Goal: Task Accomplishment & Management: Use online tool/utility

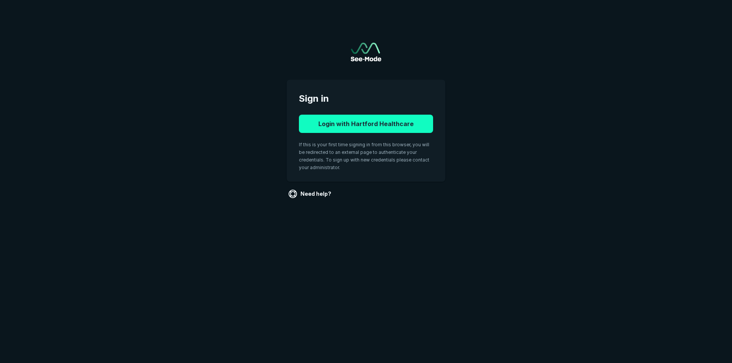
click at [380, 123] on button "Login with Hartford Healthcare" at bounding box center [366, 124] width 134 height 18
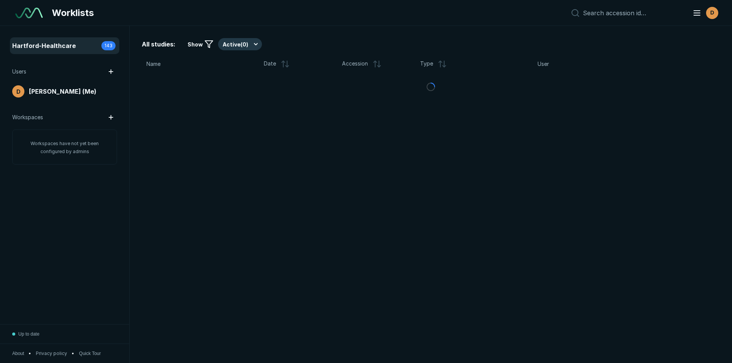
scroll to position [2359, 3567]
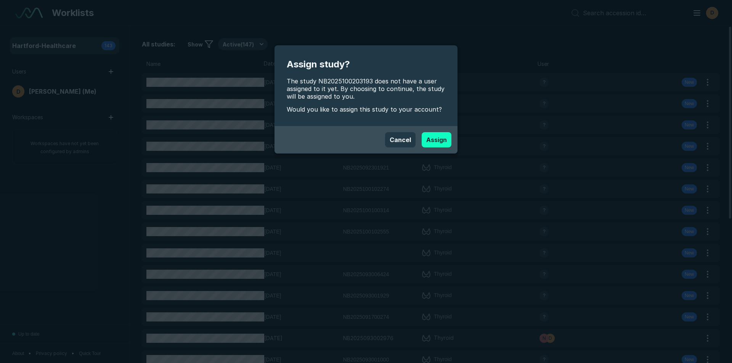
click at [444, 139] on button "Assign" at bounding box center [436, 139] width 30 height 15
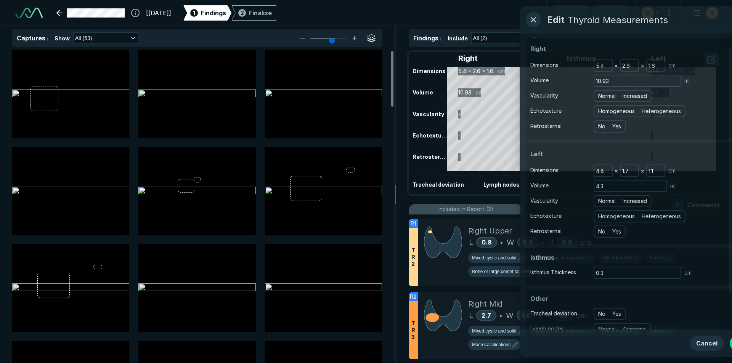
scroll to position [2481, 4272]
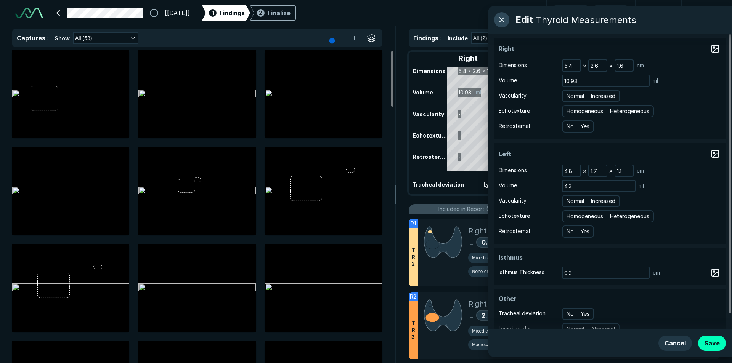
click at [502, 21] on button "button" at bounding box center [501, 19] width 15 height 15
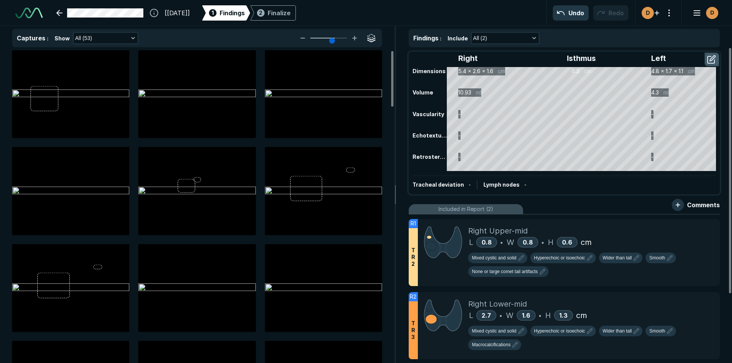
click at [706, 56] on button "button" at bounding box center [712, 59] width 14 height 12
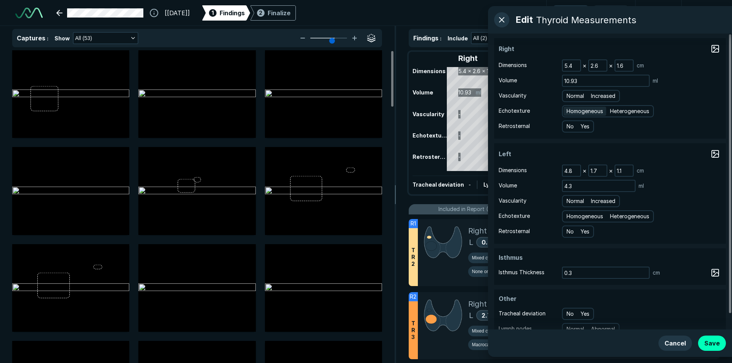
click at [588, 112] on span "Homogeneous" at bounding box center [584, 111] width 37 height 8
click at [570, 112] on input "Homogeneous" at bounding box center [567, 110] width 5 height 5
radio input "true"
click at [585, 216] on span "Homogeneous" at bounding box center [584, 216] width 37 height 8
click at [570, 216] on input "Homogeneous" at bounding box center [567, 215] width 5 height 5
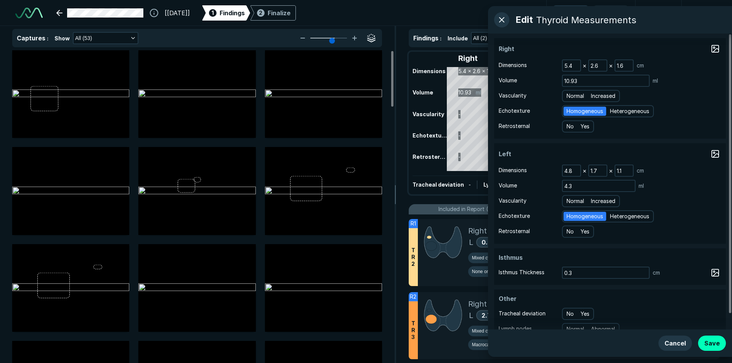
radio input "true"
click at [717, 341] on button "Save" at bounding box center [712, 343] width 28 height 15
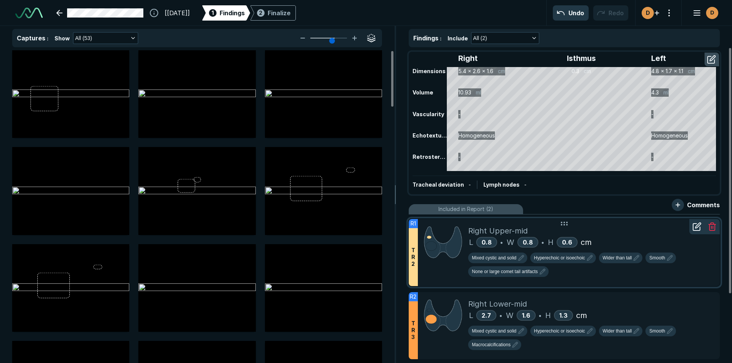
scroll to position [38, 0]
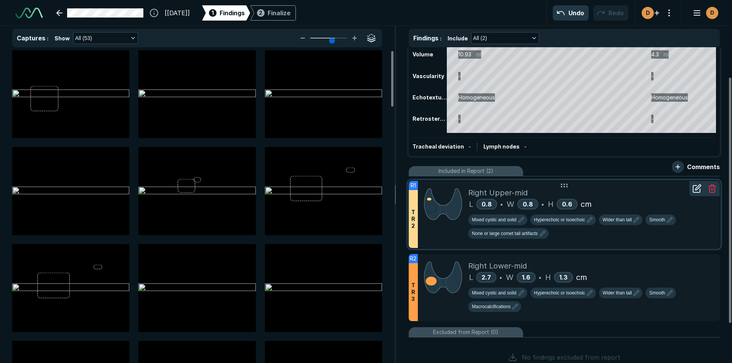
click at [459, 238] on div at bounding box center [443, 214] width 50 height 67
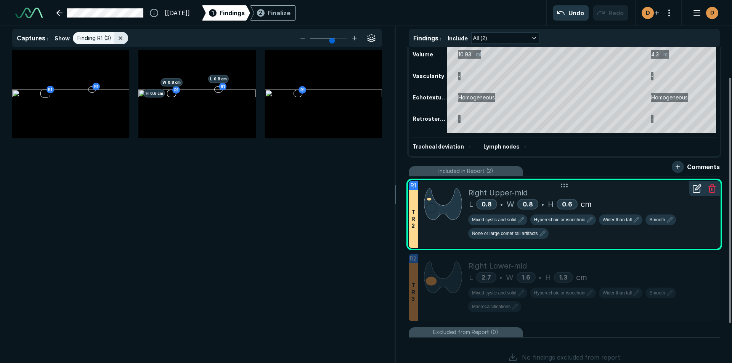
scroll to position [2304, 2630]
click at [355, 36] on icon at bounding box center [354, 38] width 9 height 9
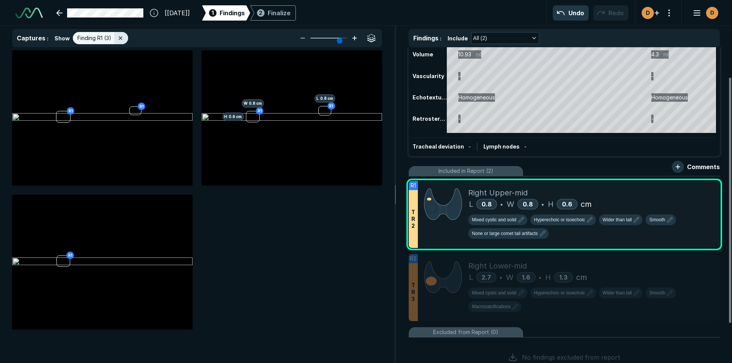
click at [355, 36] on icon at bounding box center [354, 38] width 9 height 9
type input "6"
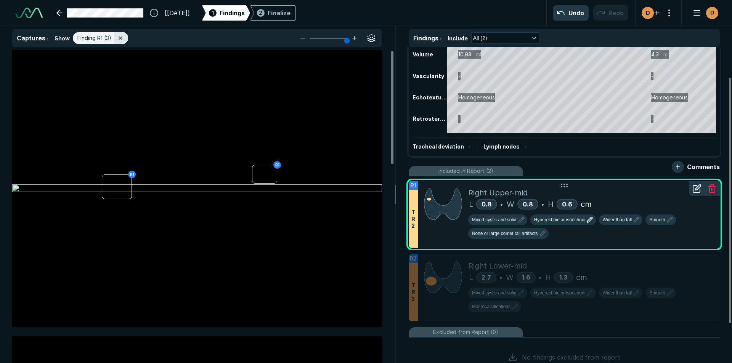
click at [572, 223] on span "Hyperechoic or isoechoic" at bounding box center [559, 219] width 51 height 7
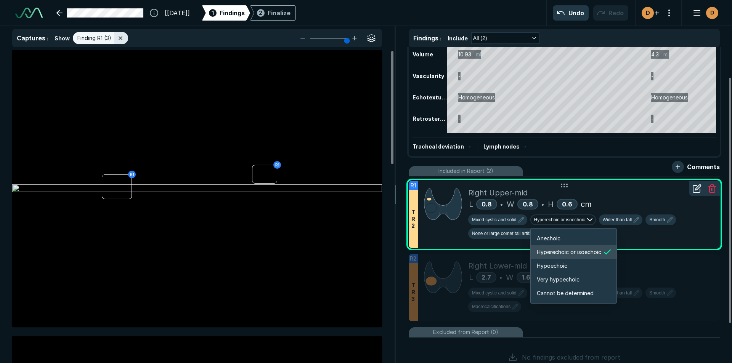
scroll to position [1272, 1366]
click at [572, 264] on li "Hypoechoic" at bounding box center [573, 266] width 86 height 14
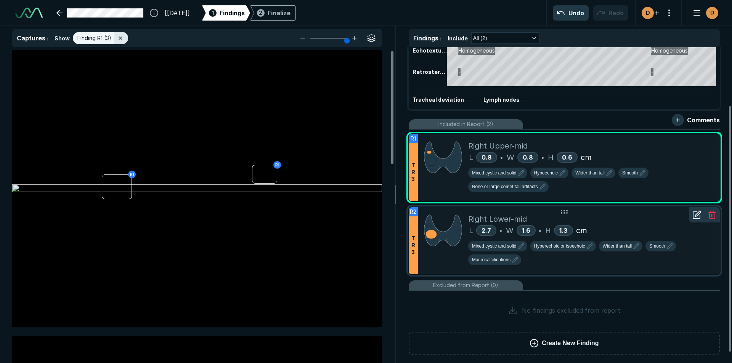
scroll to position [89, 0]
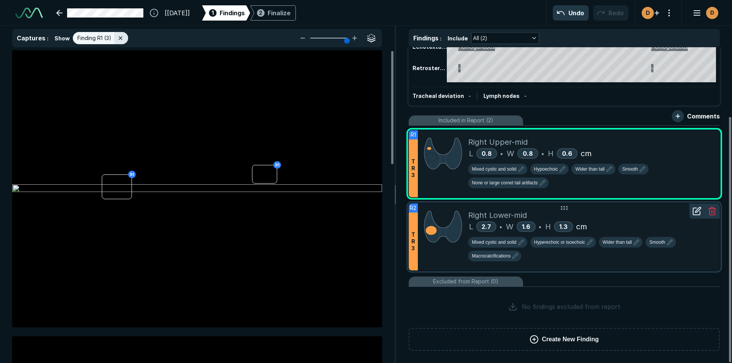
click at [597, 267] on div "Right Lower-mid L 2.7 • W 1.6 • H 1.3 cm Mixed cystic and solid Hyperechoic or …" at bounding box center [590, 236] width 245 height 67
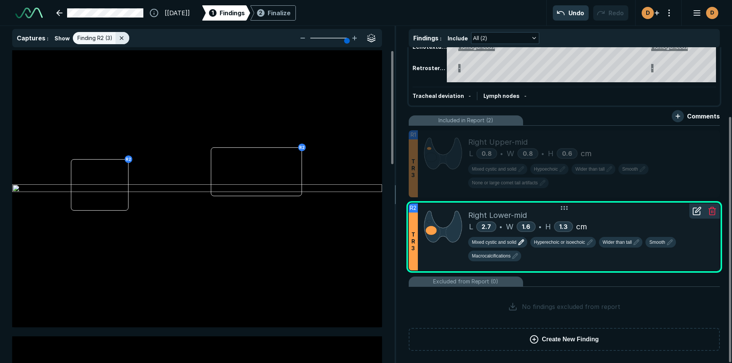
click at [496, 240] on span "Mixed cystic and solid" at bounding box center [494, 242] width 45 height 7
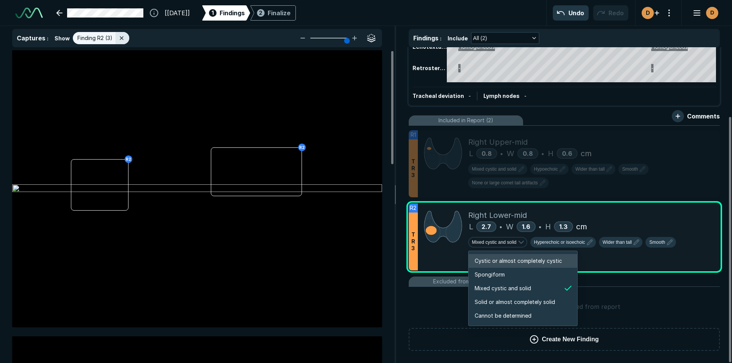
scroll to position [1272, 1464]
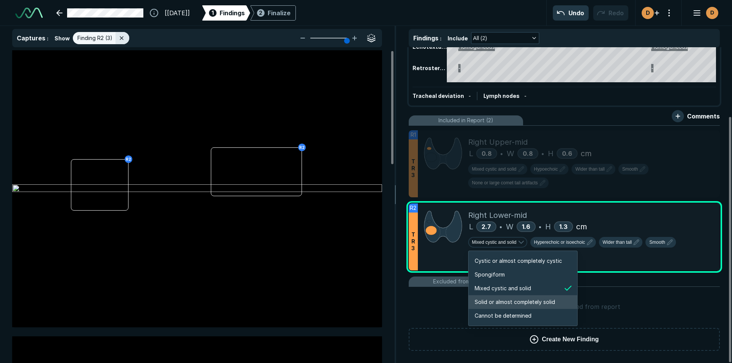
click at [485, 303] on span "Solid or almost completely solid" at bounding box center [514, 302] width 80 height 8
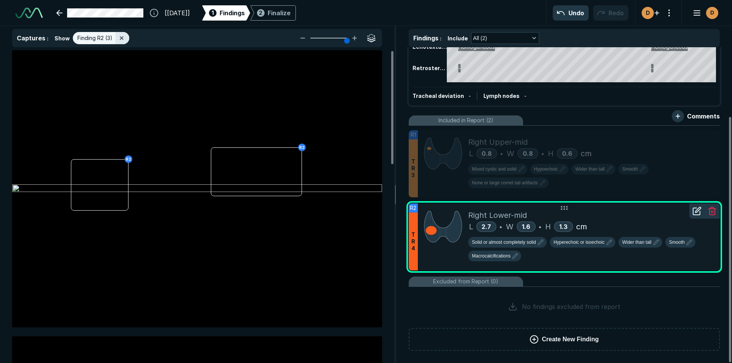
click at [575, 248] on div "Solid or almost completely solid Hyperechoic or isoechoic Wider than tall Smoot…" at bounding box center [590, 250] width 245 height 27
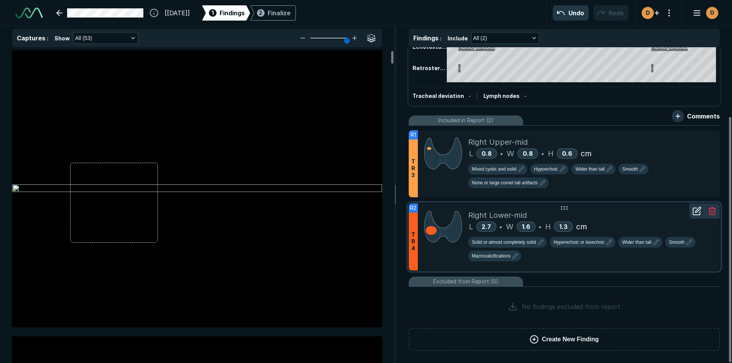
scroll to position [2304, 2630]
click at [575, 248] on div "Solid or almost completely solid Hyperechoic or isoechoic Wider than tall Smoot…" at bounding box center [590, 250] width 245 height 27
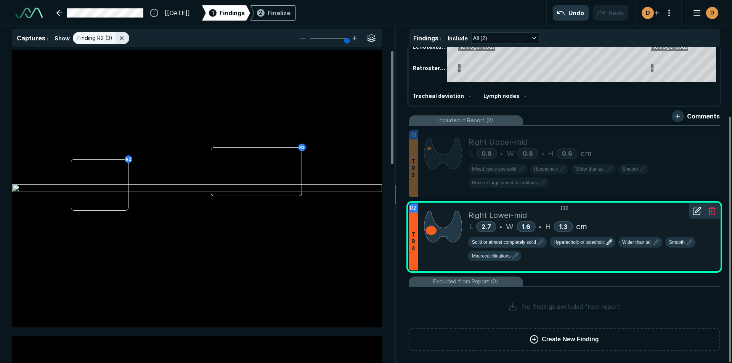
click at [576, 240] on span "Hyperechoic or isoechoic" at bounding box center [578, 242] width 51 height 7
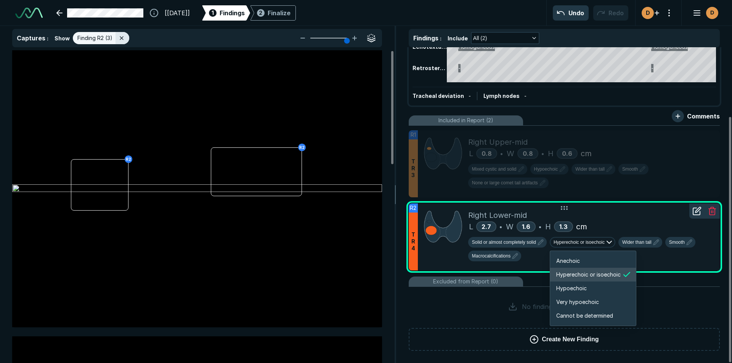
scroll to position [1272, 1366]
click at [572, 288] on span "Hypoechoic" at bounding box center [571, 288] width 30 height 8
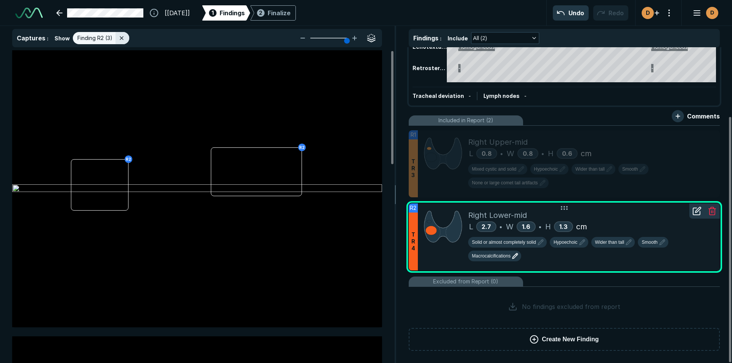
click at [498, 258] on span "Macrocalcifications" at bounding box center [491, 256] width 38 height 7
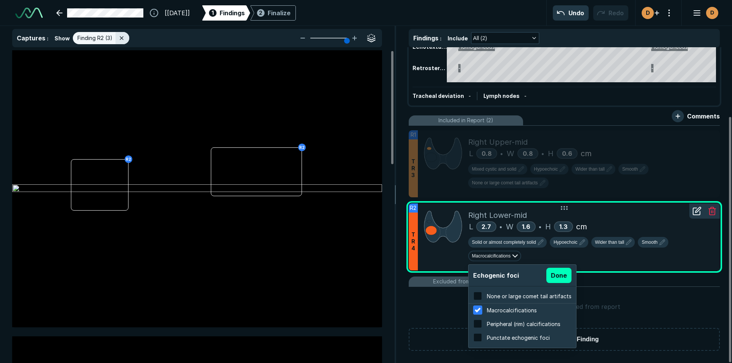
scroll to position [1225, 1453]
click at [509, 312] on span "Macrocalcifications" at bounding box center [512, 310] width 50 height 6
checkbox input "true"
checkbox input "false"
click at [557, 274] on button "Done" at bounding box center [558, 275] width 25 height 15
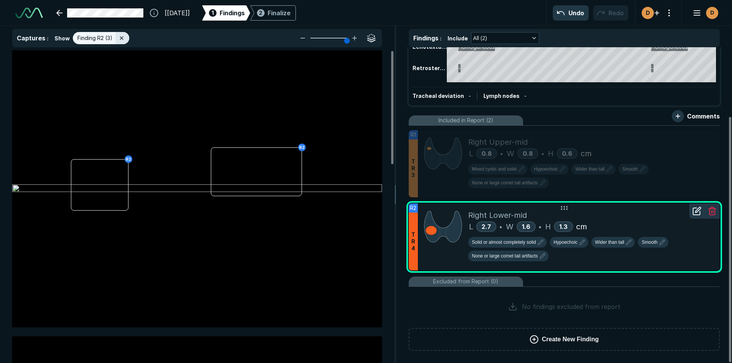
click at [521, 262] on div "Solid or almost completely solid Hypoechoic Wider than tall Smooth None or larg…" at bounding box center [590, 250] width 245 height 27
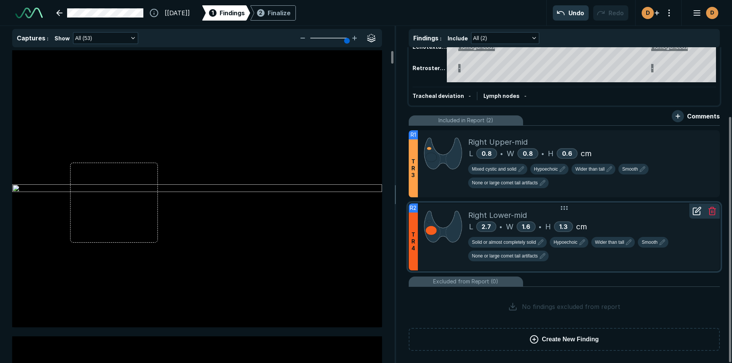
scroll to position [2304, 2630]
click at [521, 261] on button "None or large comet tail artifacts" at bounding box center [508, 256] width 80 height 11
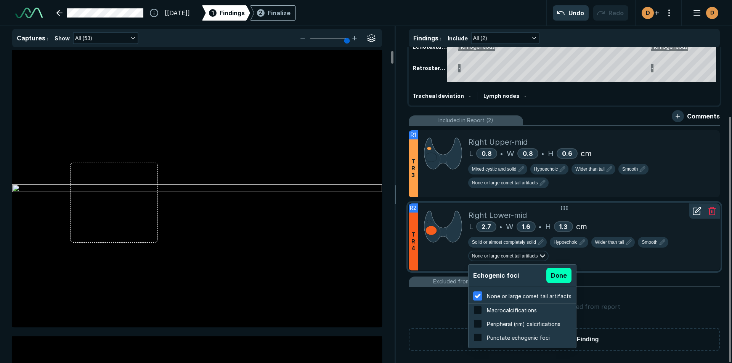
scroll to position [1225, 1453]
drag, startPoint x: 493, startPoint y: 310, endPoint x: 506, endPoint y: 311, distance: 12.6
click at [493, 310] on span "Macrocalcifications" at bounding box center [512, 310] width 50 height 6
checkbox input "false"
checkbox input "true"
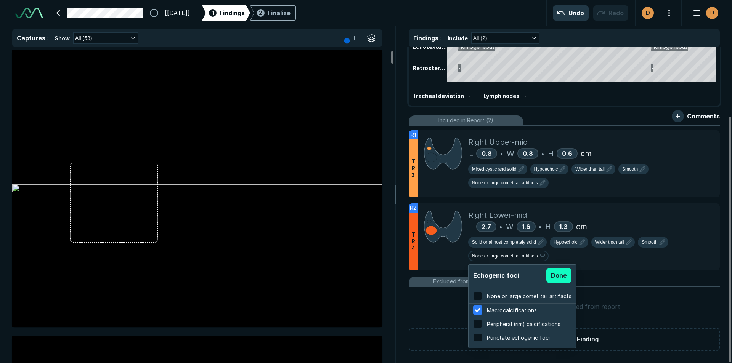
click at [561, 277] on button "Done" at bounding box center [558, 275] width 25 height 15
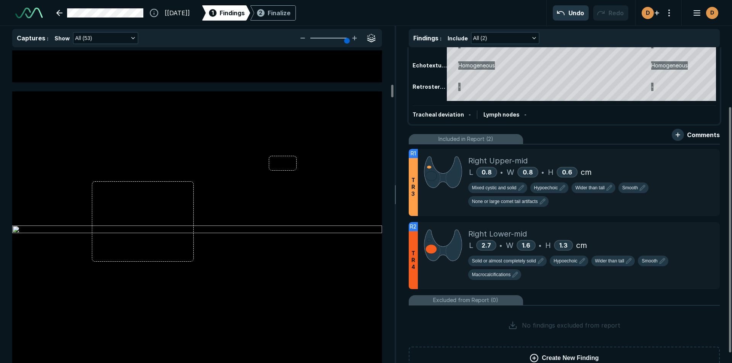
scroll to position [76, 0]
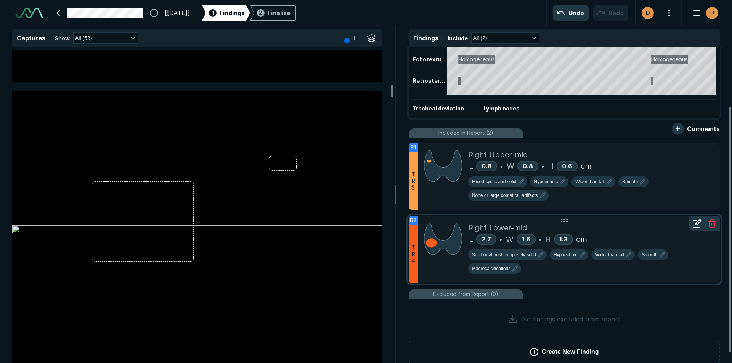
click at [693, 275] on div "Solid or almost completely solid Hypoechoic Wider than tall Smooth Macrocalcifi…" at bounding box center [590, 263] width 245 height 27
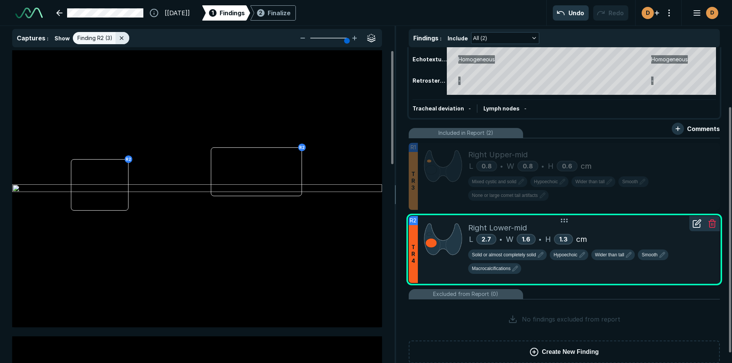
scroll to position [2304, 2630]
click at [697, 226] on icon at bounding box center [696, 223] width 9 height 9
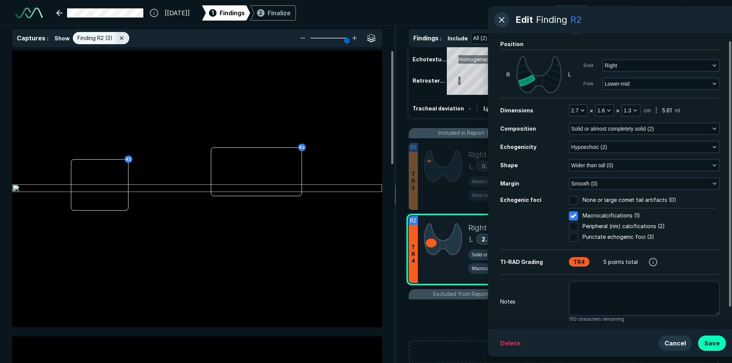
scroll to position [32, 0]
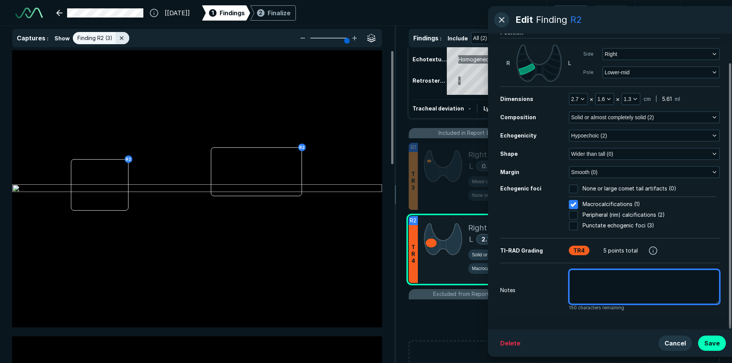
click at [581, 283] on textarea at bounding box center [644, 286] width 151 height 35
type textarea "x"
type textarea "p"
type textarea "x"
type textarea "pr"
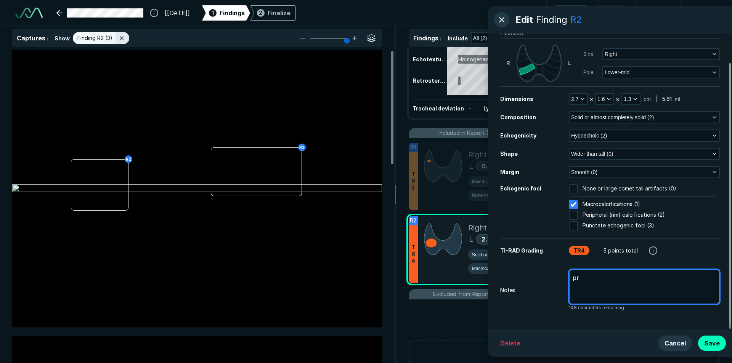
type textarea "x"
type textarea "pri"
type textarea "x"
type textarea "prio"
type textarea "x"
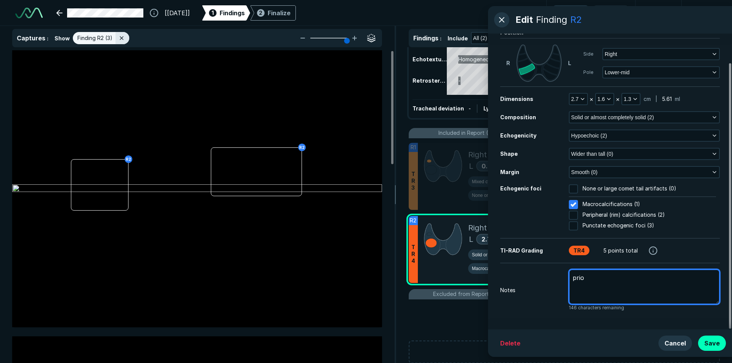
type textarea "prior"
type textarea "x"
type textarea "prior"
type textarea "x"
type textarea "prior b"
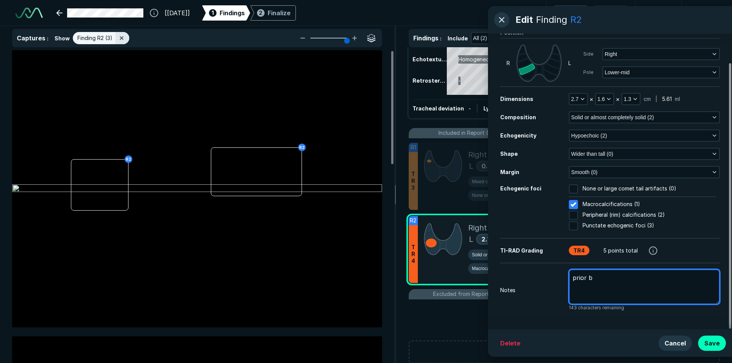
type textarea "x"
type textarea "prior bi"
type textarea "x"
type textarea "prior bio"
type textarea "x"
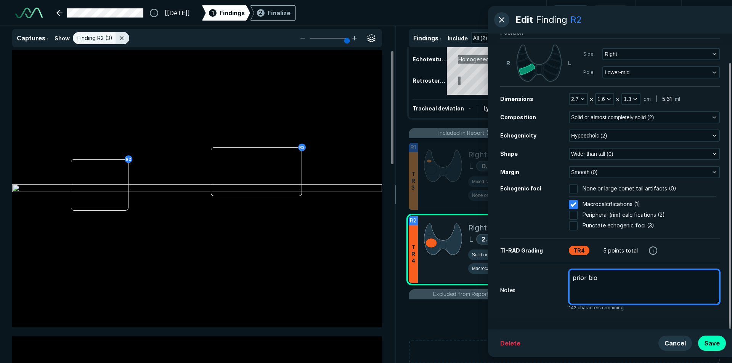
type textarea "prior biop"
type textarea "x"
type textarea "prior biops"
type textarea "x"
type textarea "prior biopsy"
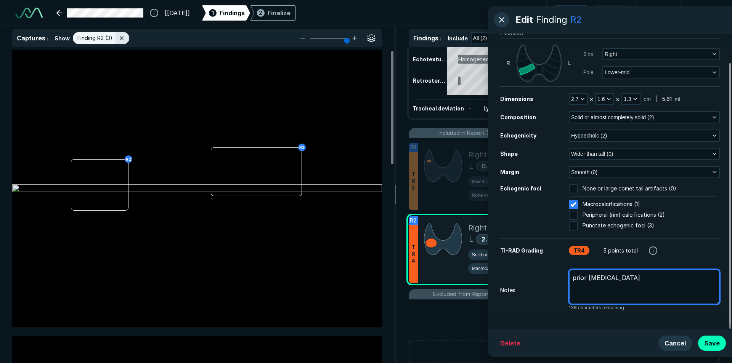
type textarea "x"
type textarea "prior biopsy"
type textarea "x"
type textarea "prior biopsy"
type textarea "x"
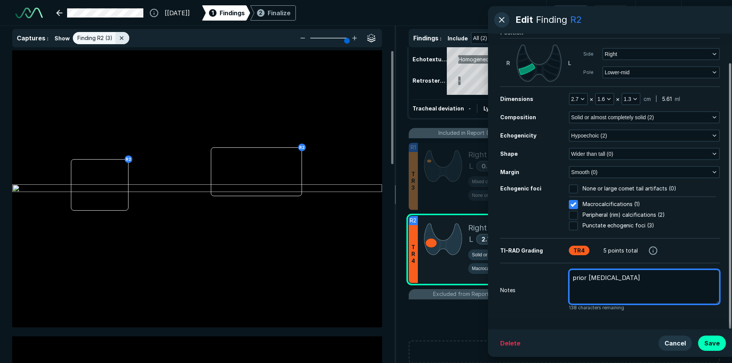
type textarea "prior biops"
type textarea "x"
type textarea "prior biop"
type textarea "x"
type textarea "prior bio"
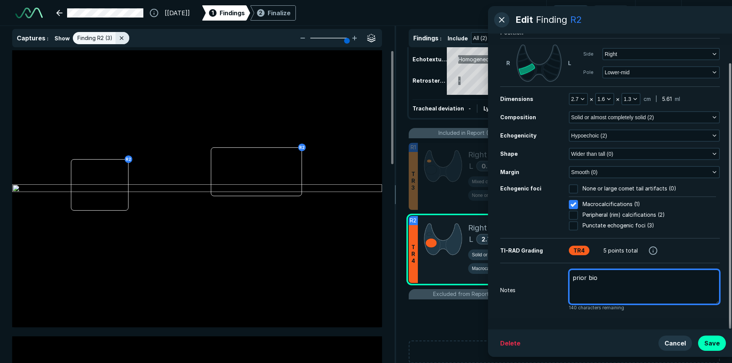
type textarea "x"
type textarea "prior bi"
type textarea "x"
type textarea "prior b"
type textarea "x"
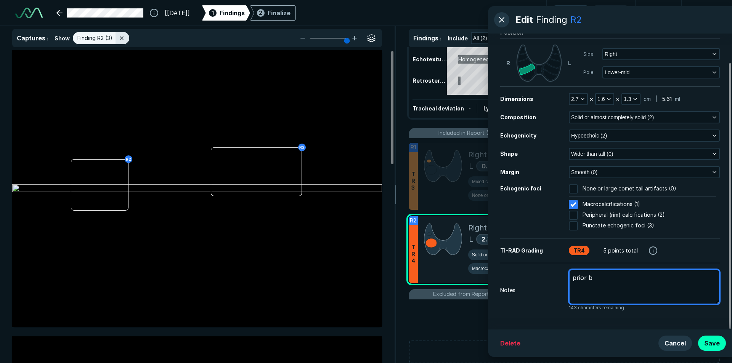
type textarea "prior"
type textarea "x"
type textarea "prior F"
type textarea "x"
type textarea "prior FN"
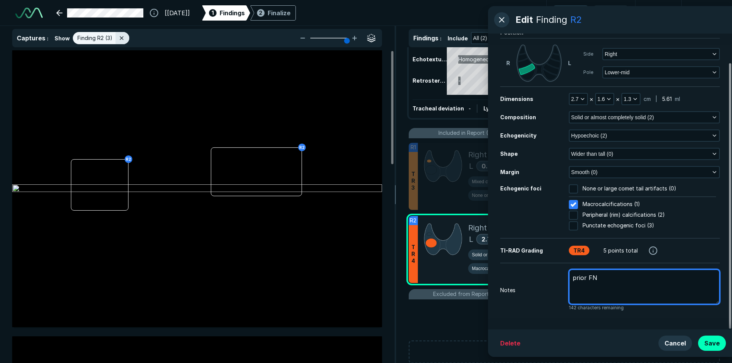
type textarea "x"
type textarea "prior FNA"
type textarea "x"
type textarea "prior FNA"
type textarea "x"
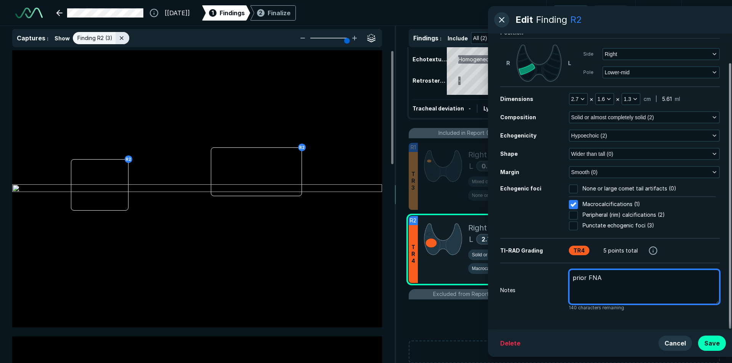
type textarea "prior FNA n"
type textarea "x"
type textarea "prior FNA ne"
type textarea "x"
type textarea "prior FNA neg"
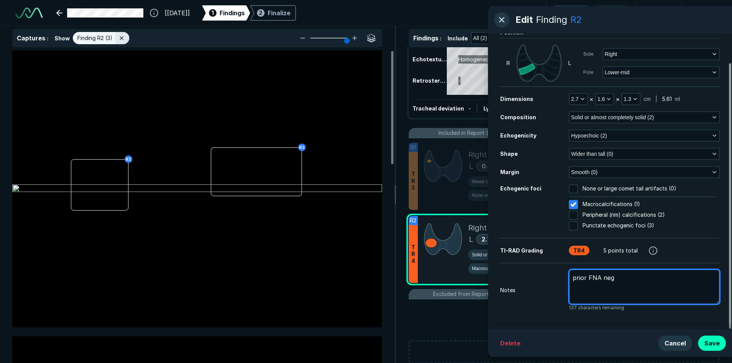
type textarea "x"
type textarea "prior FNA nega"
type textarea "x"
type textarea "prior FNA negat"
type textarea "x"
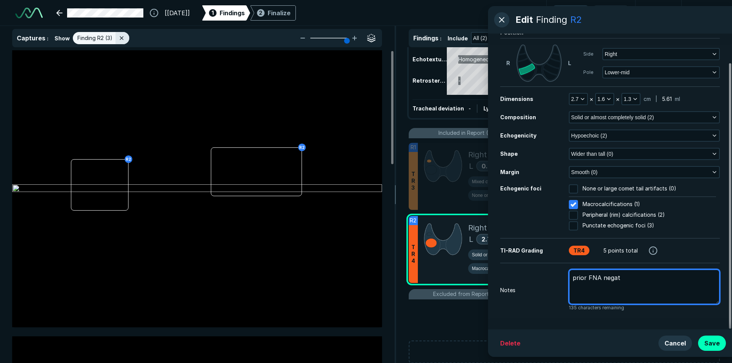
type textarea "prior FNA negati"
type textarea "x"
type textarea "prior FNA negativ"
type textarea "x"
type textarea "prior FNA negative"
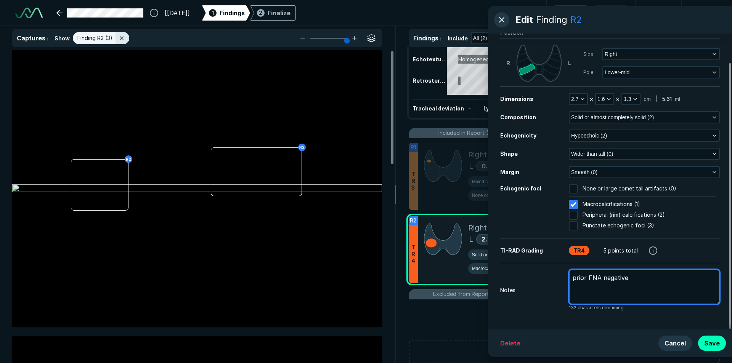
type textarea "x"
type textarea "prior FNA negative"
type textarea "x"
type textarea "prior FNA negative n"
type textarea "x"
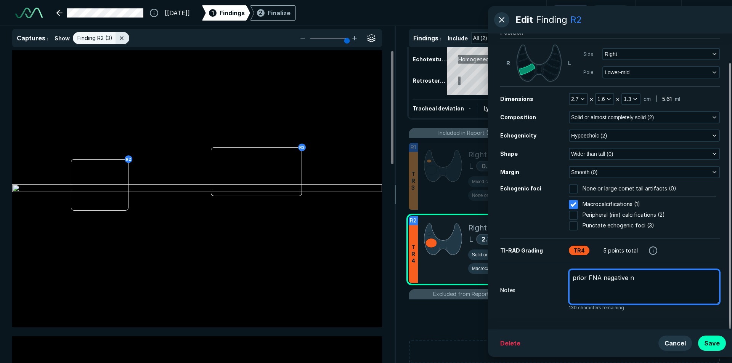
type textarea "prior FNA negative"
type textarea "x"
type textarea "prior FNA negative o"
type textarea "x"
type textarea "prior FNA negative om"
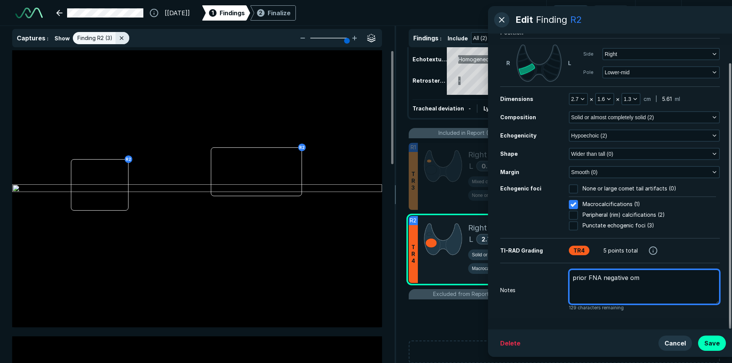
type textarea "x"
type textarea "prior FNA negative o"
type textarea "x"
type textarea "prior FNA negative on"
type textarea "x"
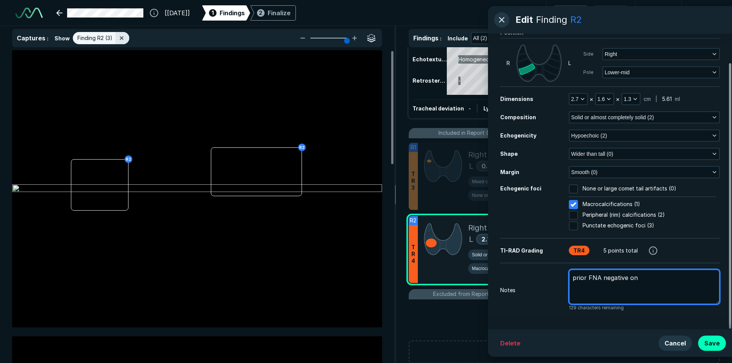
type textarea "prior FNA negative on"
type textarea "x"
type textarea "prior FNA negative on 8"
type textarea "x"
type textarea "prior FNA negative on 8/"
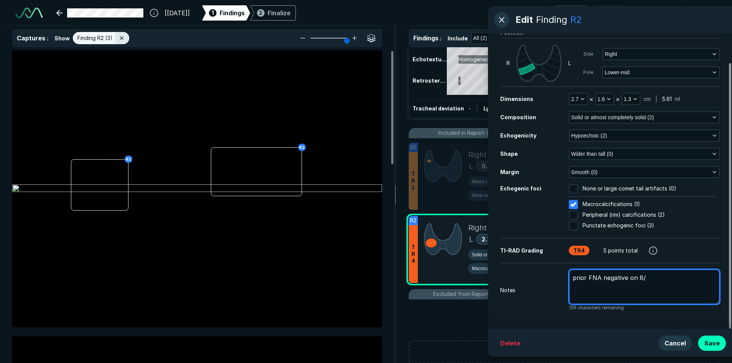
type textarea "x"
type textarea "prior FNA negative on 8/1"
type textarea "x"
type textarea "prior FNA negative on 8/14"
type textarea "x"
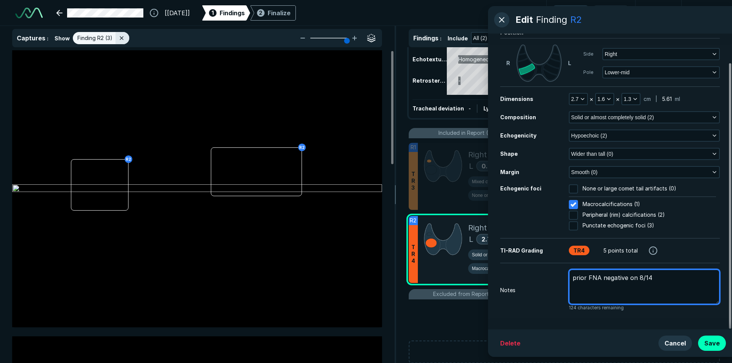
type textarea "prior FNA negative on 8/14/"
type textarea "x"
type textarea "prior FNA negative on 8/14/2"
type textarea "x"
type textarea "prior FNA negative on 8/14/20"
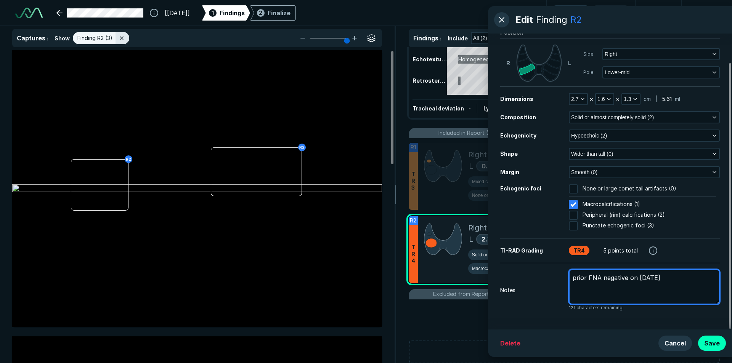
type textarea "x"
type textarea "prior FNA negative on 8/14/202"
type textarea "x"
type textarea "prior FNA negative on 8/14/2024"
type textarea "x"
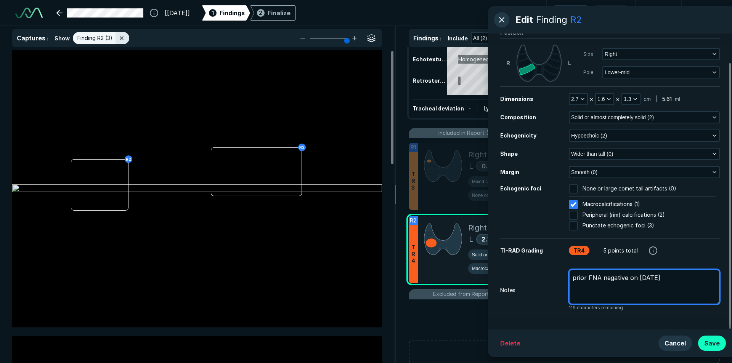
type textarea "prior FNA negative on 8/14/2024"
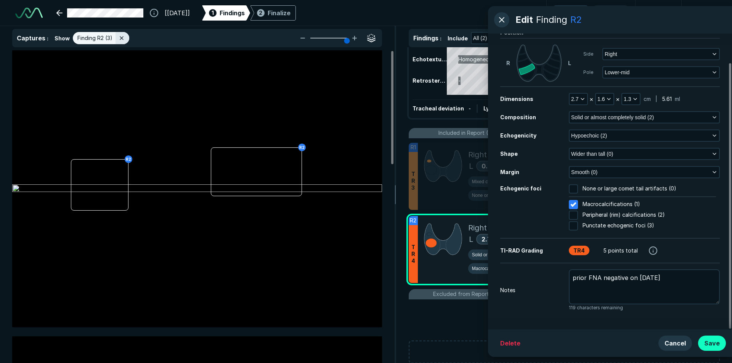
click at [716, 346] on button "Save" at bounding box center [712, 343] width 28 height 15
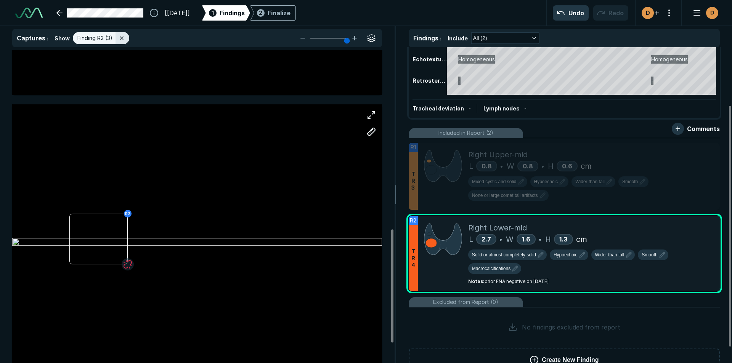
scroll to position [549, 0]
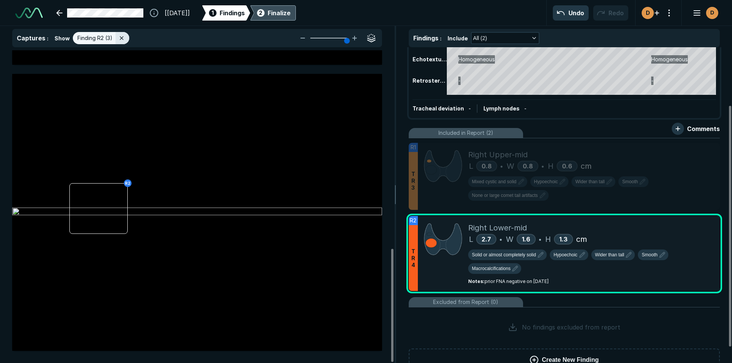
click at [288, 13] on div "Finalize" at bounding box center [278, 12] width 23 height 9
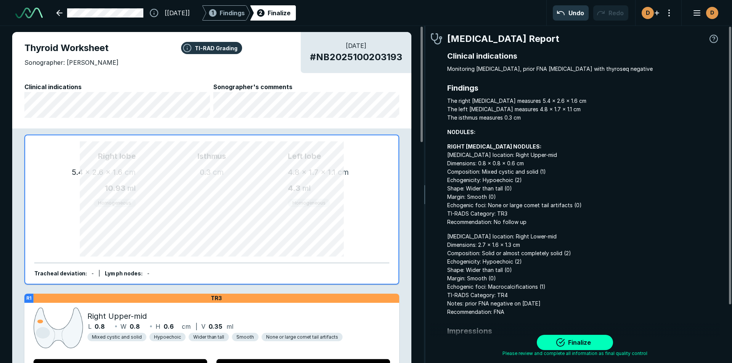
click at [290, 11] on div "Finalize" at bounding box center [278, 12] width 23 height 9
click at [569, 340] on button "Finalize" at bounding box center [575, 342] width 76 height 15
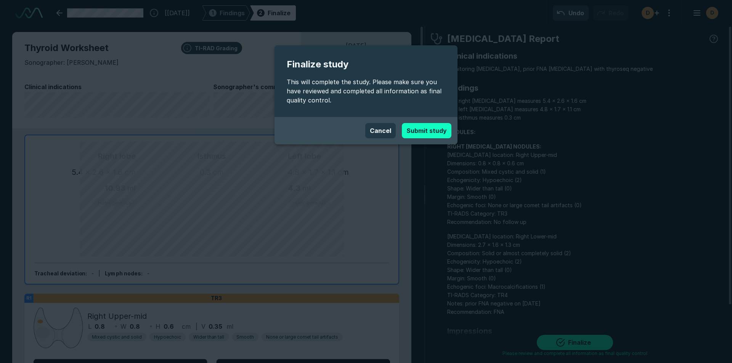
click at [435, 130] on button "Submit study" at bounding box center [427, 130] width 50 height 15
type textarea "x"
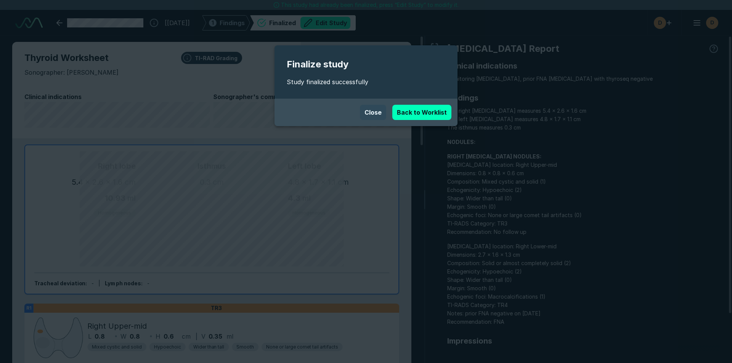
click at [367, 111] on button "Close" at bounding box center [373, 112] width 26 height 15
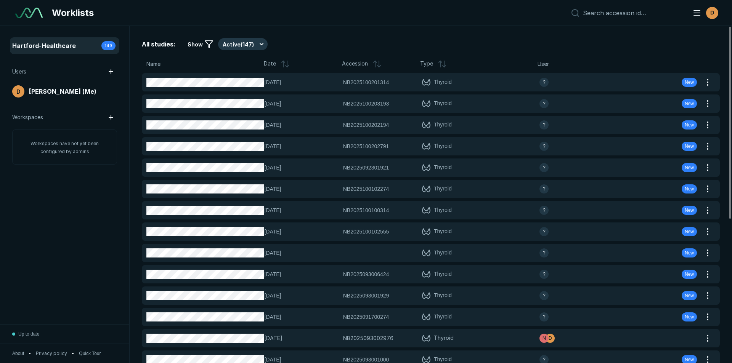
scroll to position [2359, 3567]
